Goal: Transaction & Acquisition: Download file/media

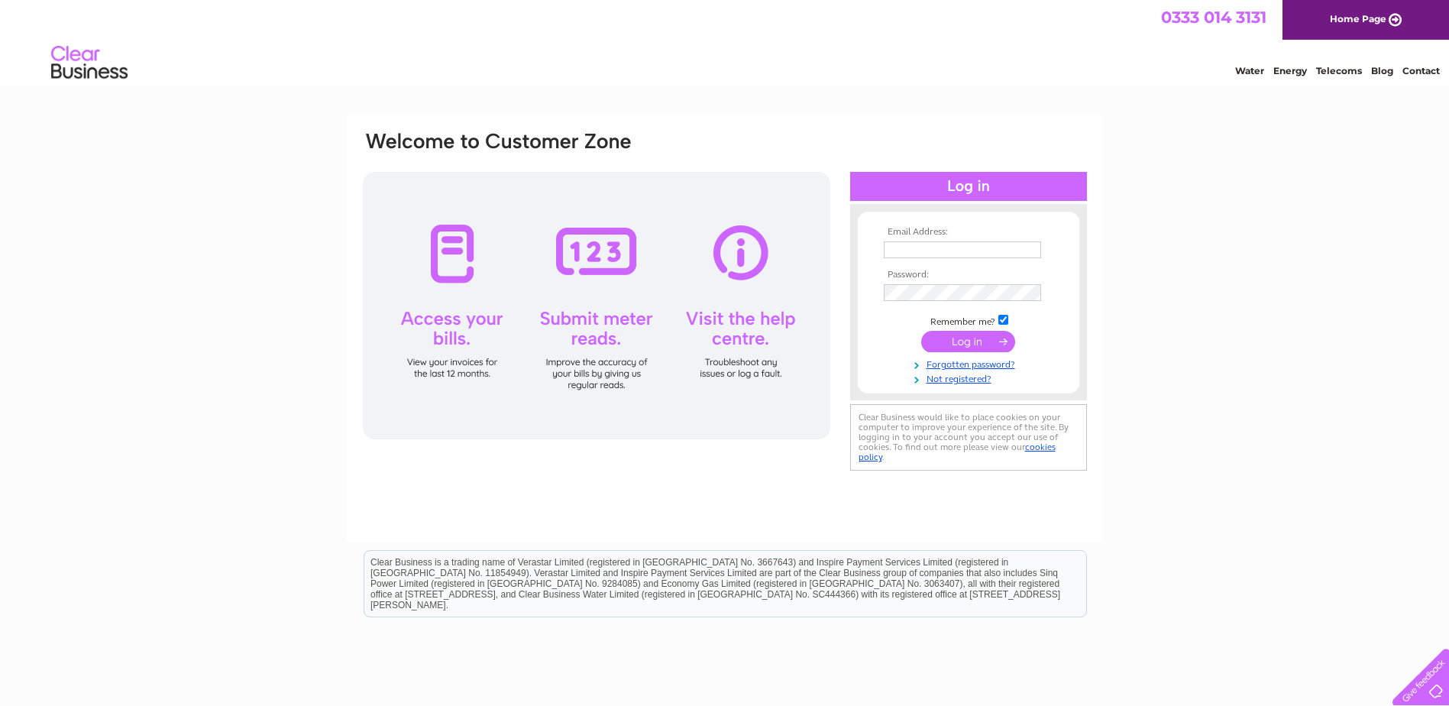
type input "[EMAIL_ADDRESS][DOMAIN_NAME]"
click at [964, 340] on input "submit" at bounding box center [968, 341] width 94 height 21
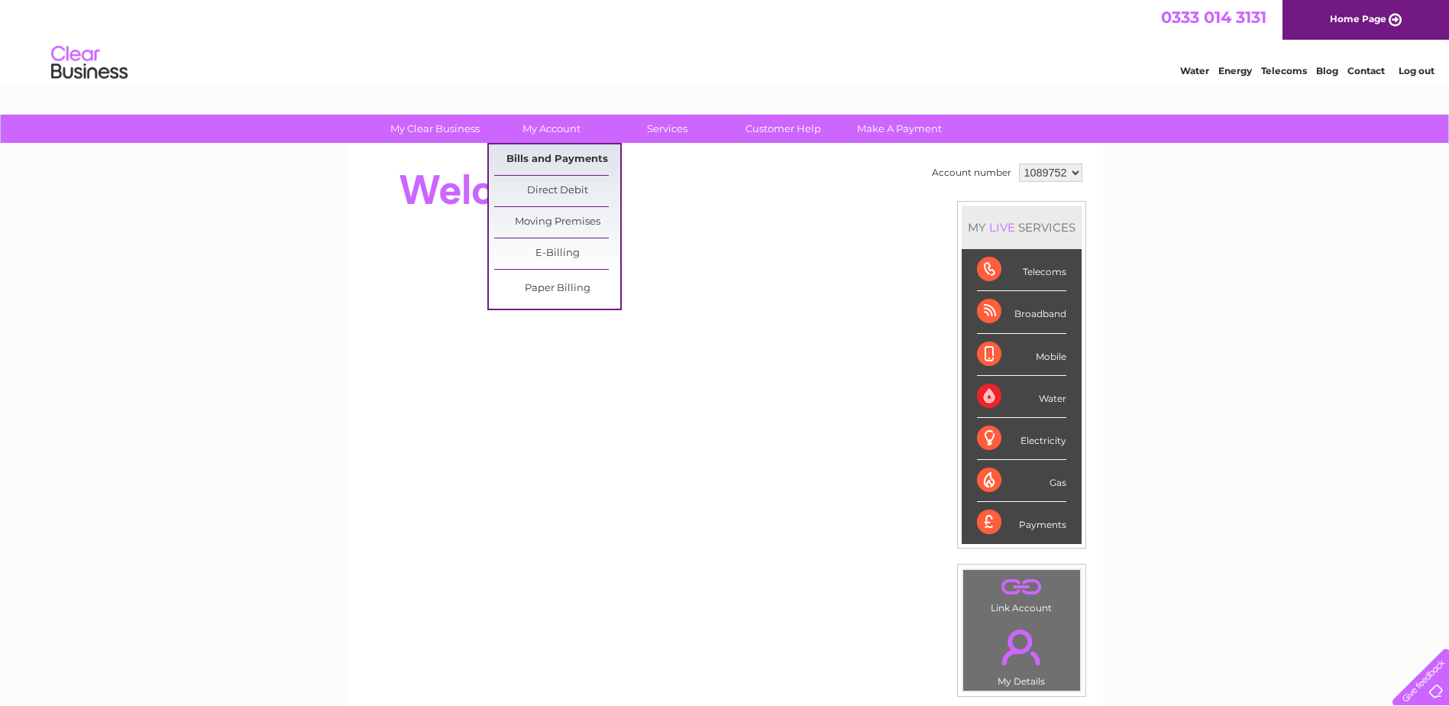
click at [536, 152] on link "Bills and Payments" at bounding box center [557, 159] width 126 height 31
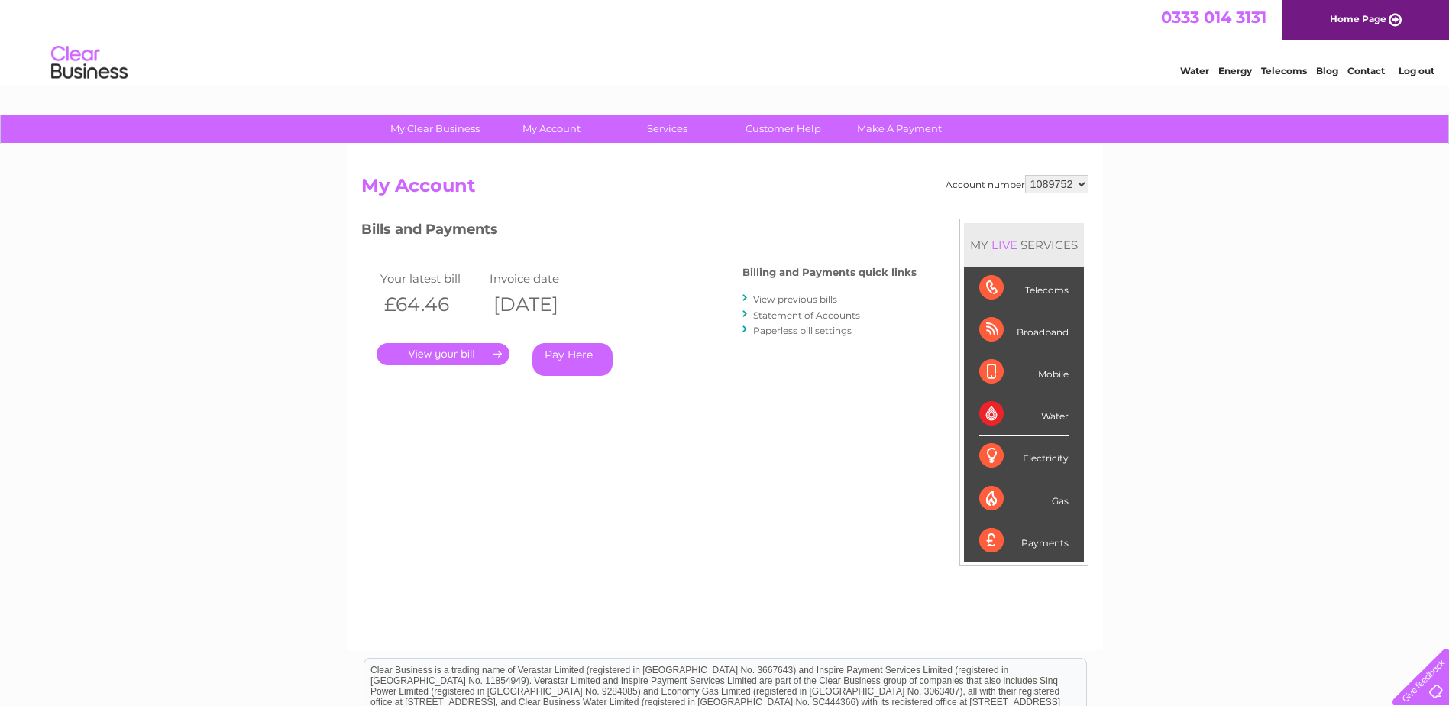
click at [486, 355] on link "." at bounding box center [443, 354] width 133 height 22
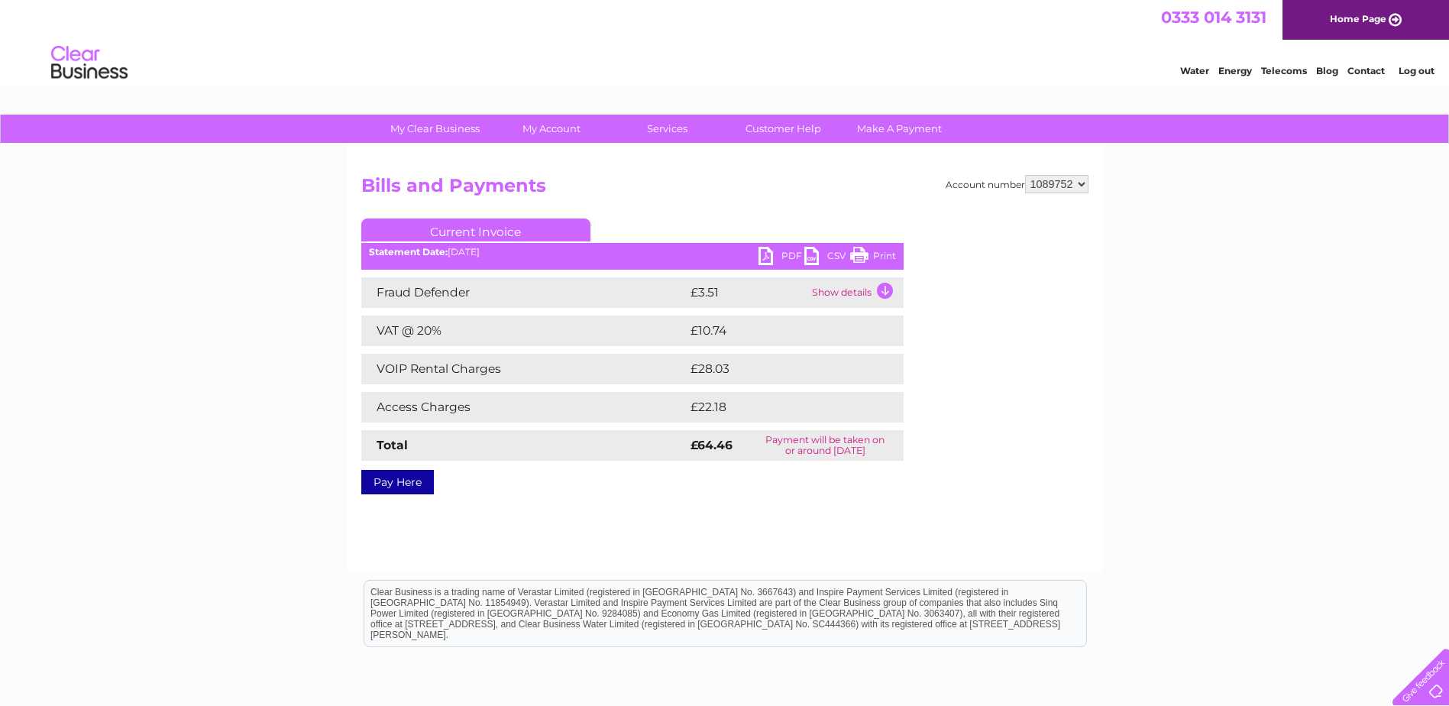
click at [781, 257] on link "PDF" at bounding box center [781, 258] width 46 height 22
